Goal: Task Accomplishment & Management: Manage account settings

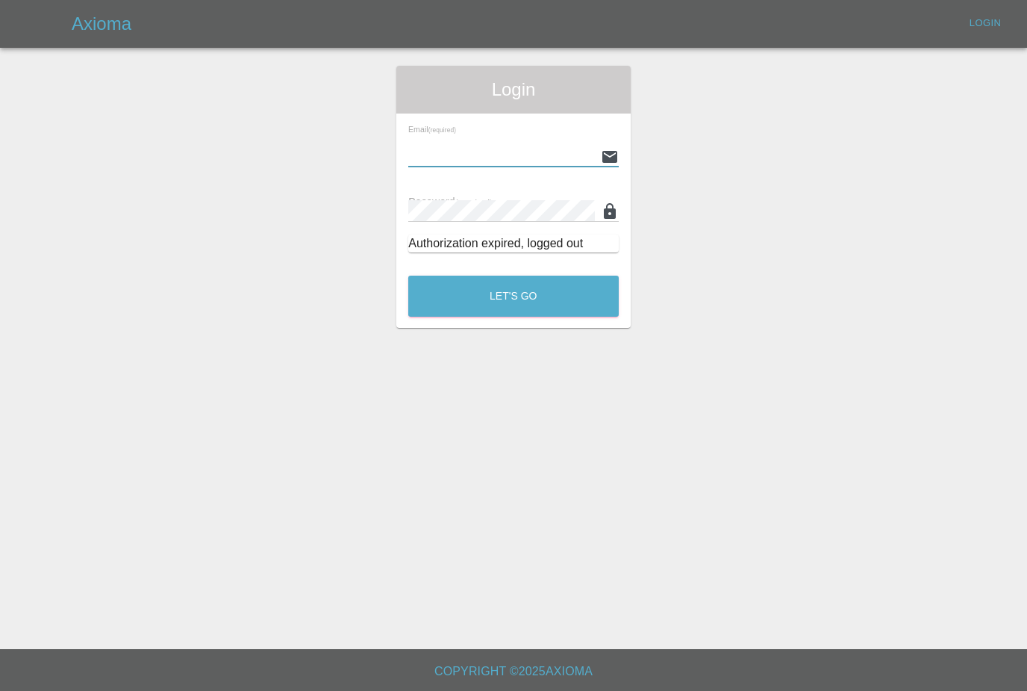
type input "[PERSON_NAME][EMAIL_ADDRESS][PERSON_NAME][DOMAIN_NAME]"
click at [514, 296] on button "Let's Go" at bounding box center [513, 296] width 211 height 41
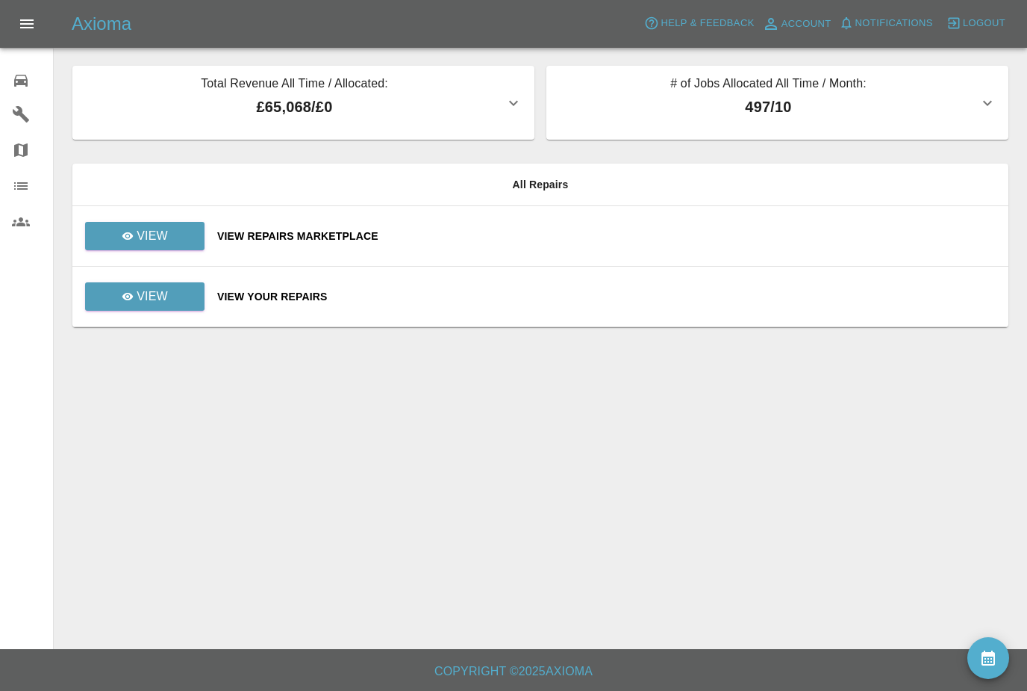
click at [982, 653] on icon "availability" at bounding box center [989, 658] width 18 height 18
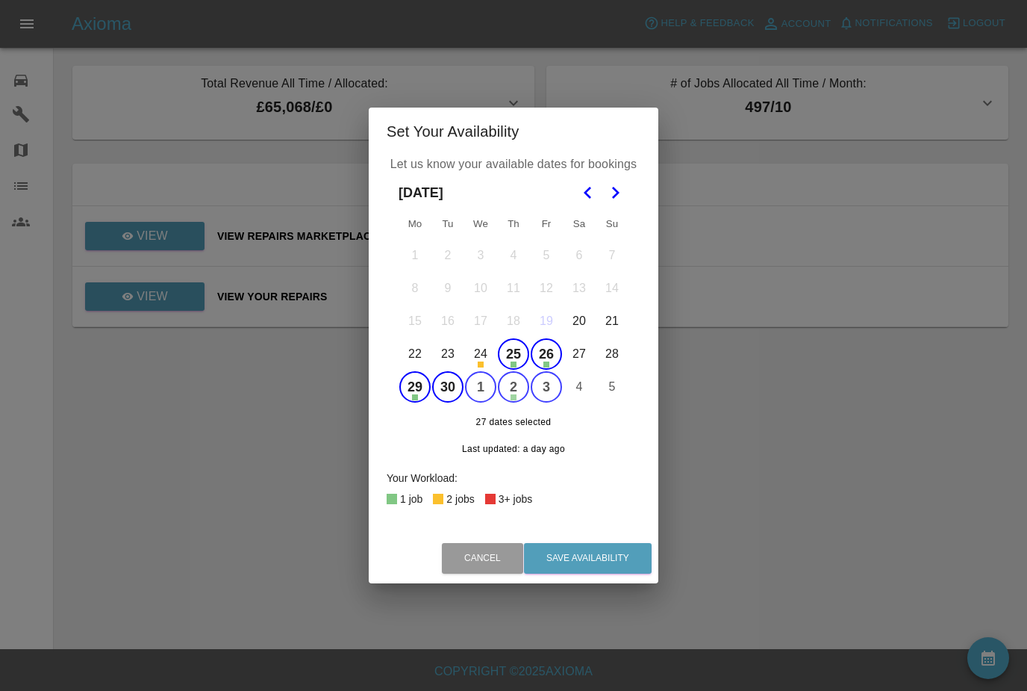
click at [522, 353] on button "25" at bounding box center [513, 353] width 31 height 31
click at [481, 382] on button "1" at bounding box center [480, 386] width 31 height 31
click at [603, 556] on button "Save Availability" at bounding box center [588, 558] width 128 height 31
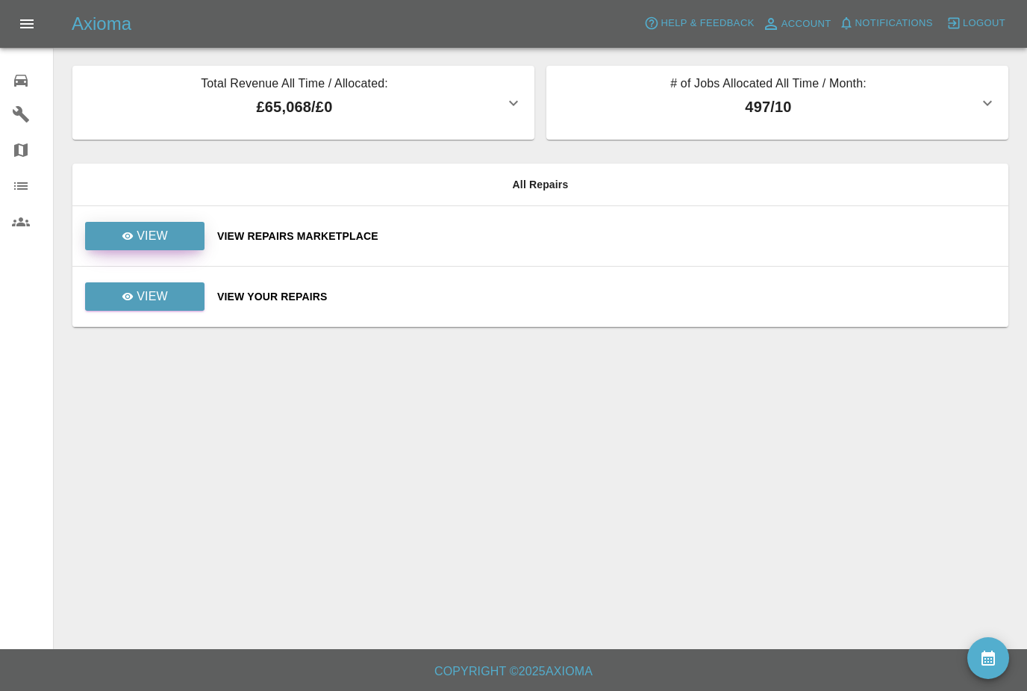
click at [131, 246] on link "View" at bounding box center [144, 236] width 119 height 28
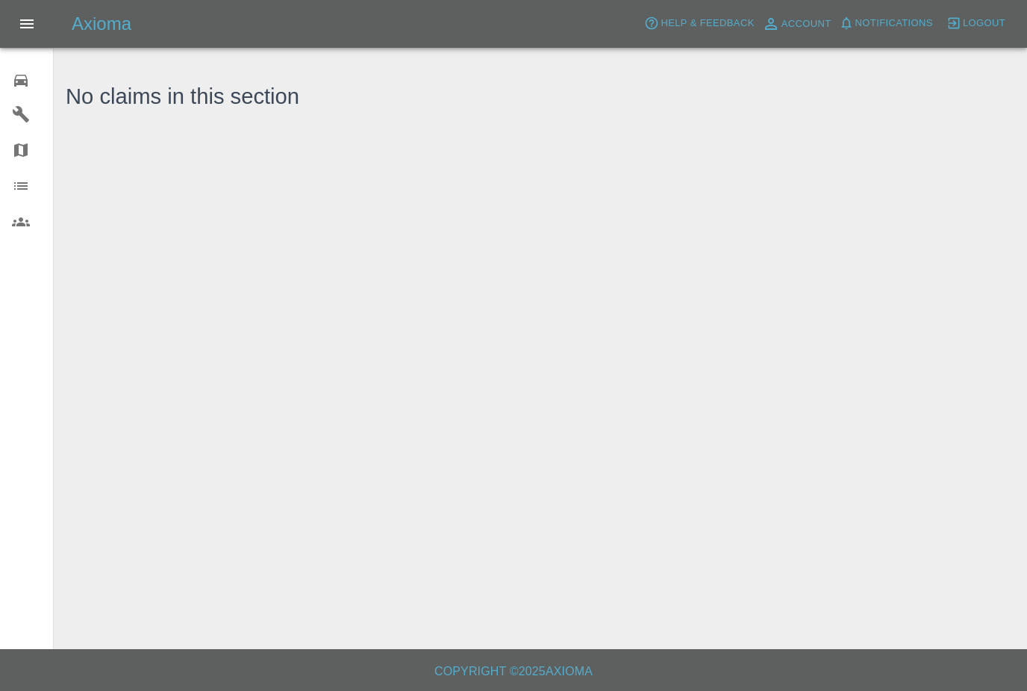
click at [21, 69] on div "0" at bounding box center [33, 79] width 42 height 22
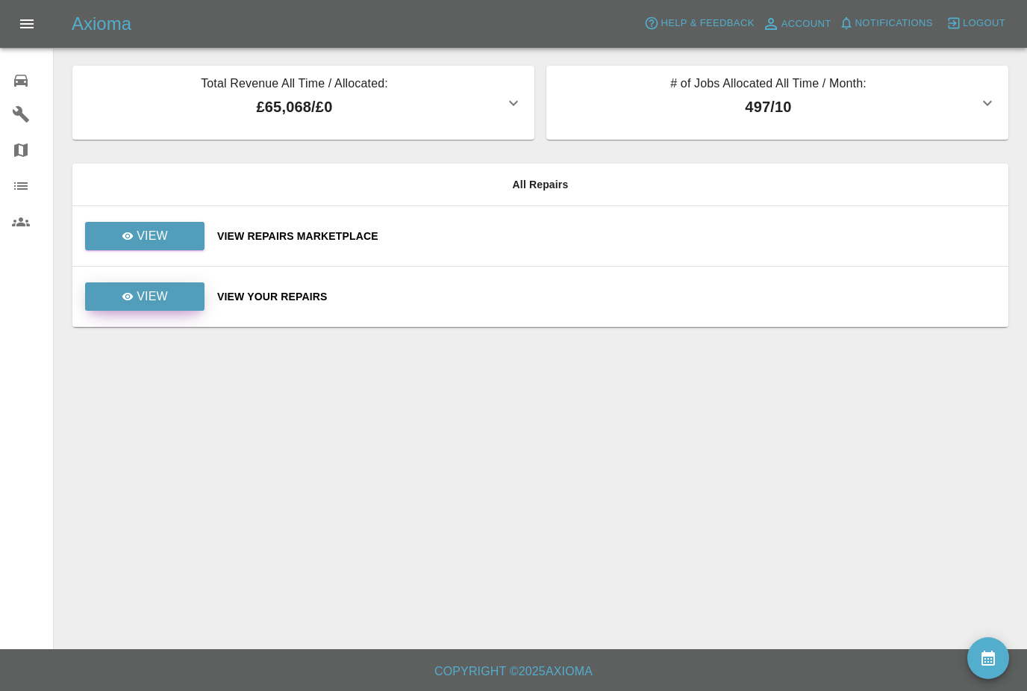
click at [121, 299] on link "View" at bounding box center [144, 296] width 119 height 28
